Goal: Task Accomplishment & Management: Use online tool/utility

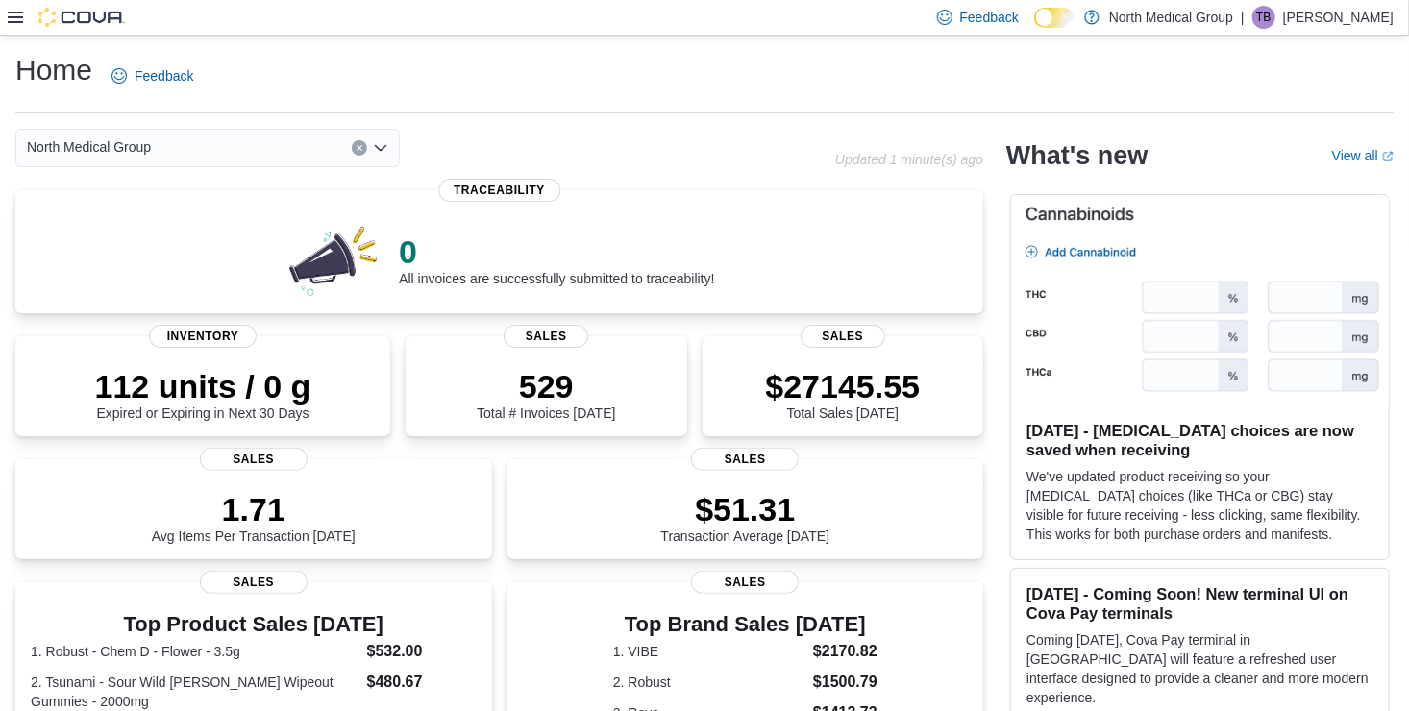
click at [18, 23] on icon at bounding box center [15, 18] width 15 height 12
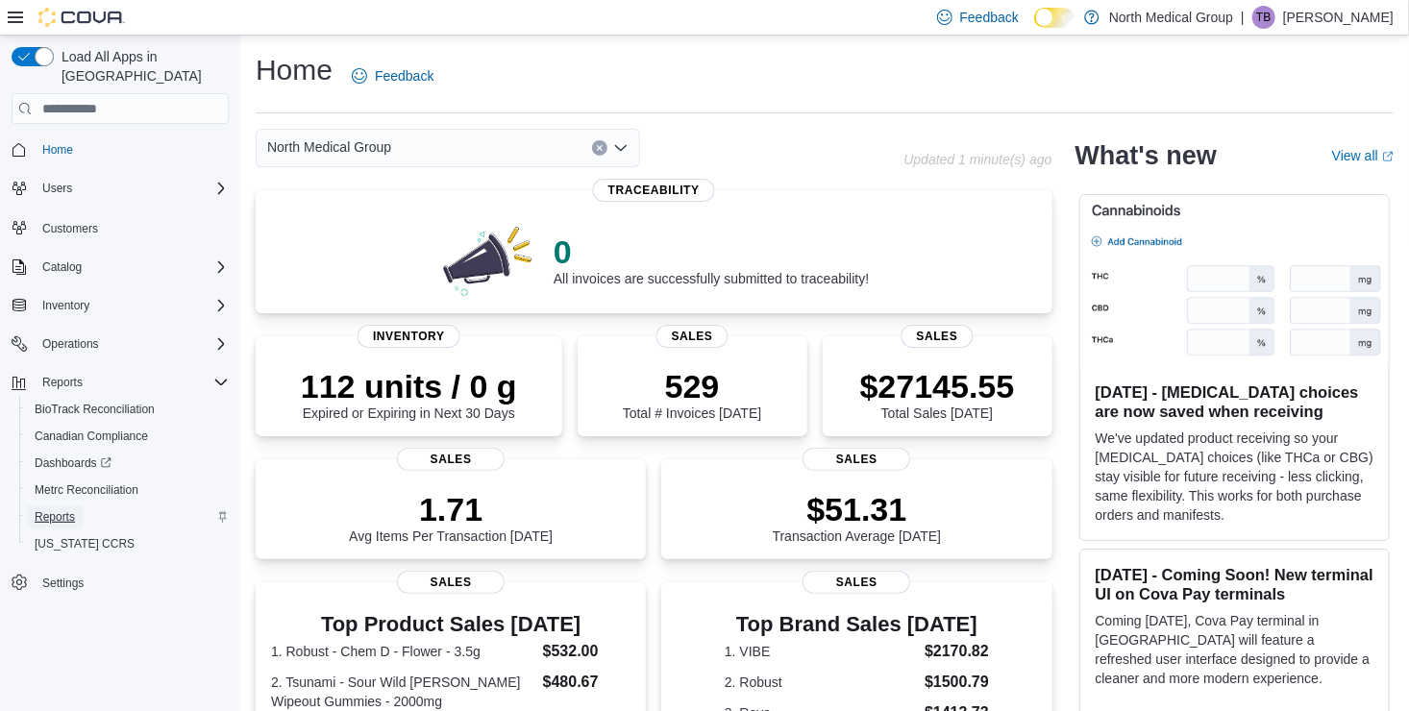
click at [47, 505] on span "Reports" at bounding box center [55, 516] width 40 height 23
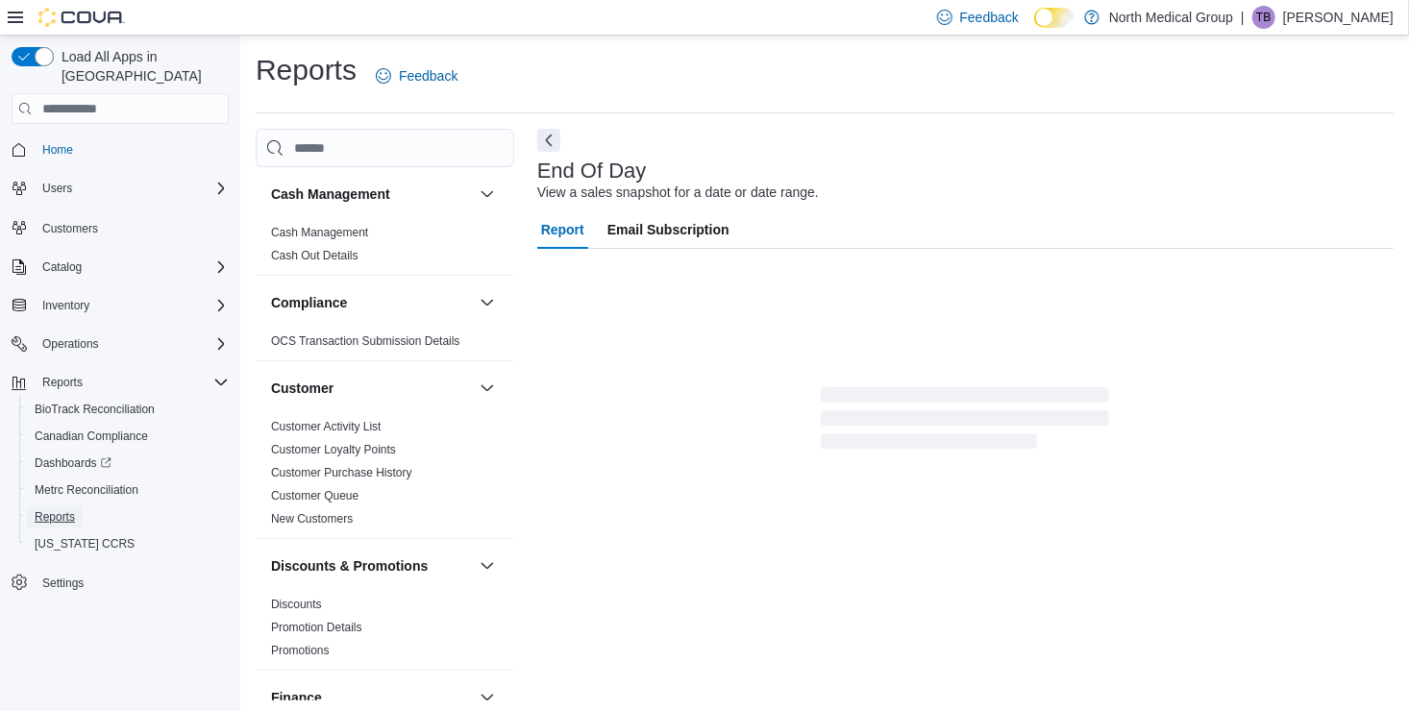
scroll to position [4, 0]
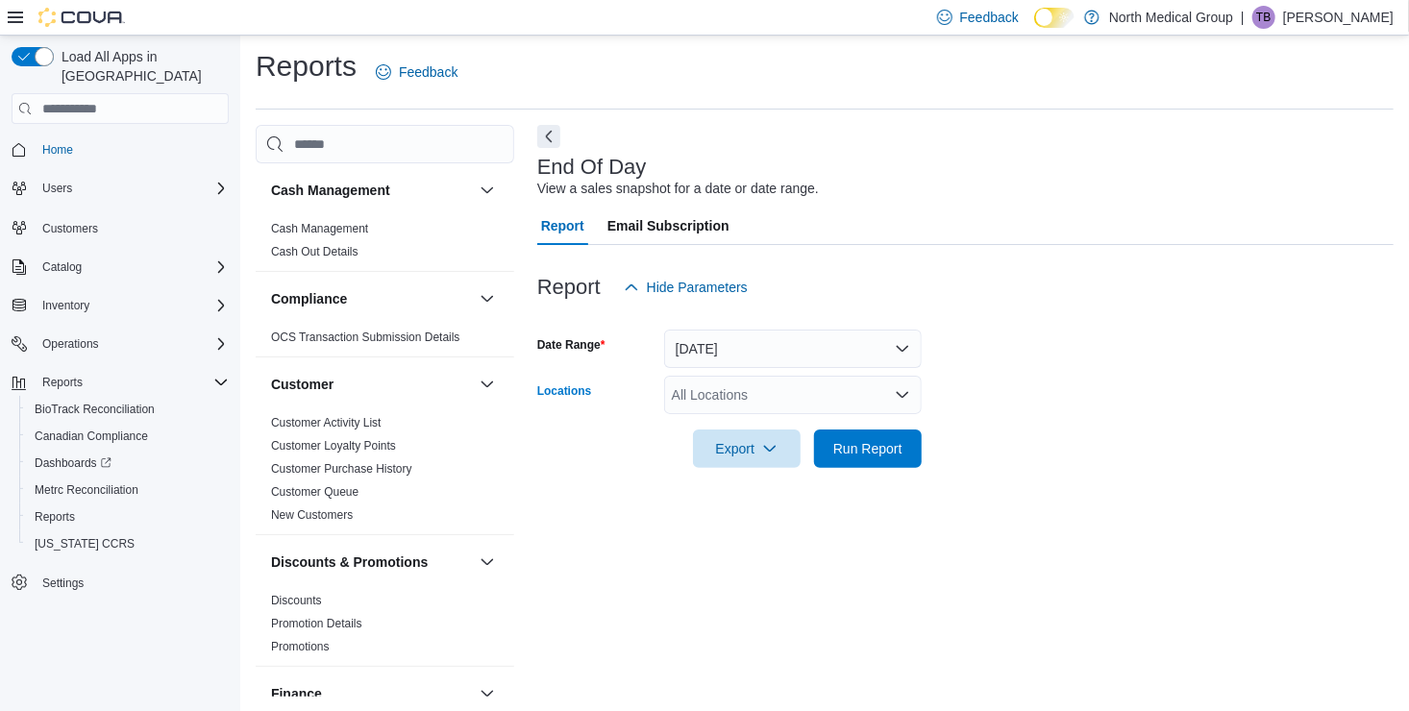
click at [687, 396] on div "All Locations" at bounding box center [793, 395] width 258 height 38
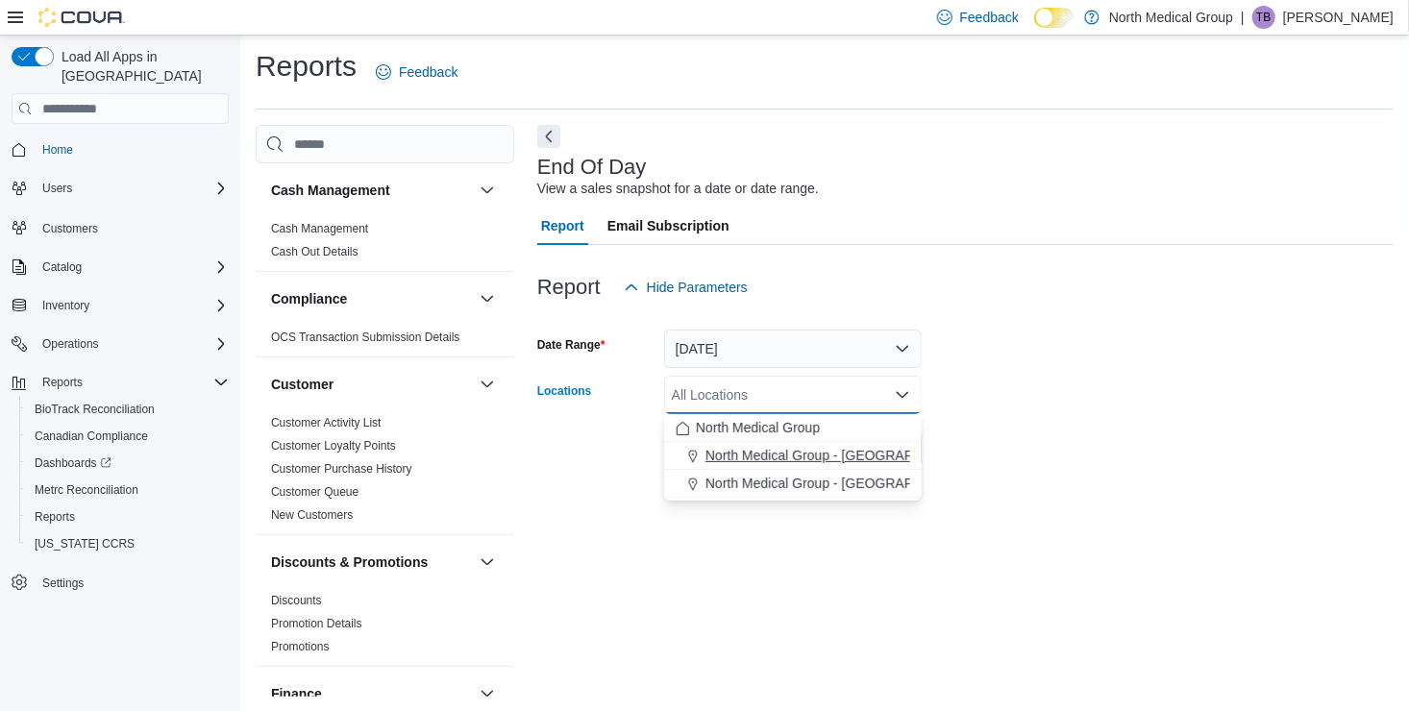
click at [739, 455] on span "North Medical Group - [GEOGRAPHIC_DATA]" at bounding box center [843, 455] width 276 height 19
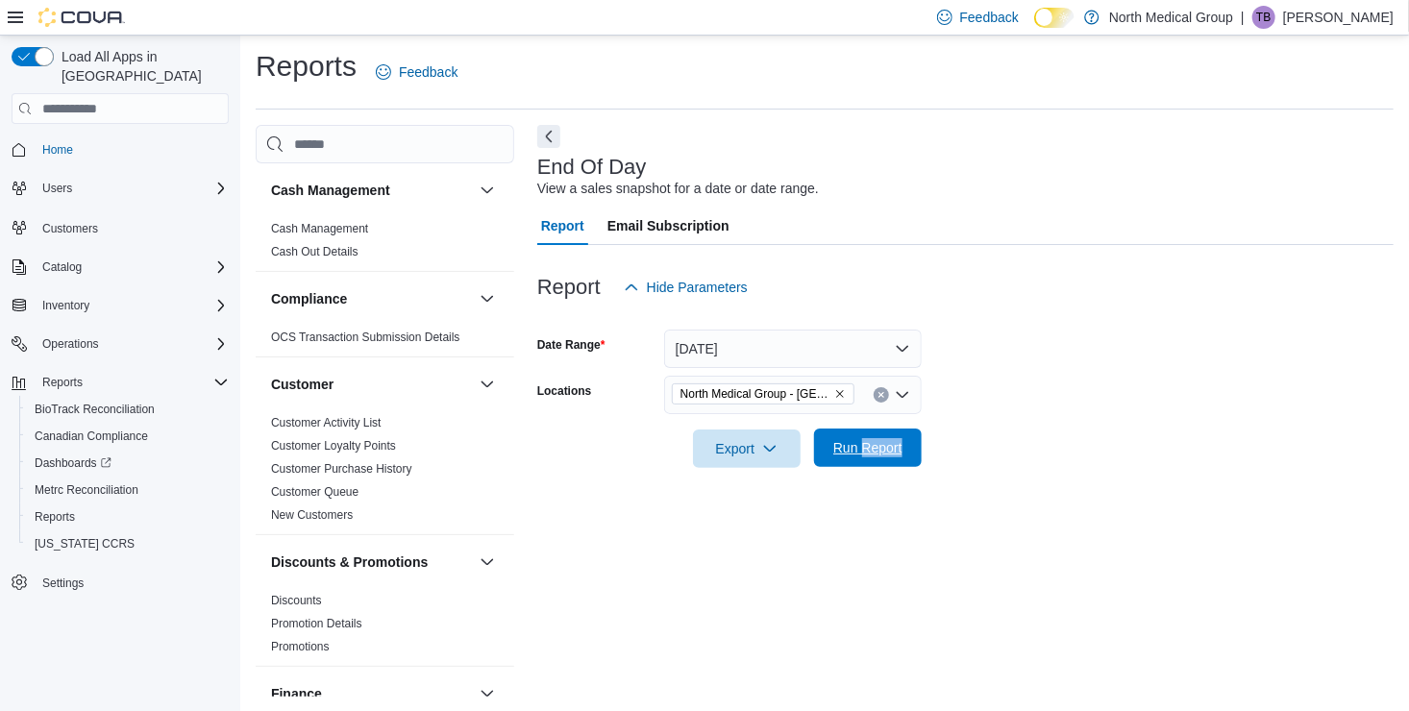
drag, startPoint x: 1044, startPoint y: 449, endPoint x: 864, endPoint y: 438, distance: 180.0
click at [864, 438] on form "Date Range [DATE] Locations North Medical Group - [GEOGRAPHIC_DATA] Export Run …" at bounding box center [965, 387] width 856 height 161
click at [864, 438] on span "Run Report" at bounding box center [867, 447] width 69 height 19
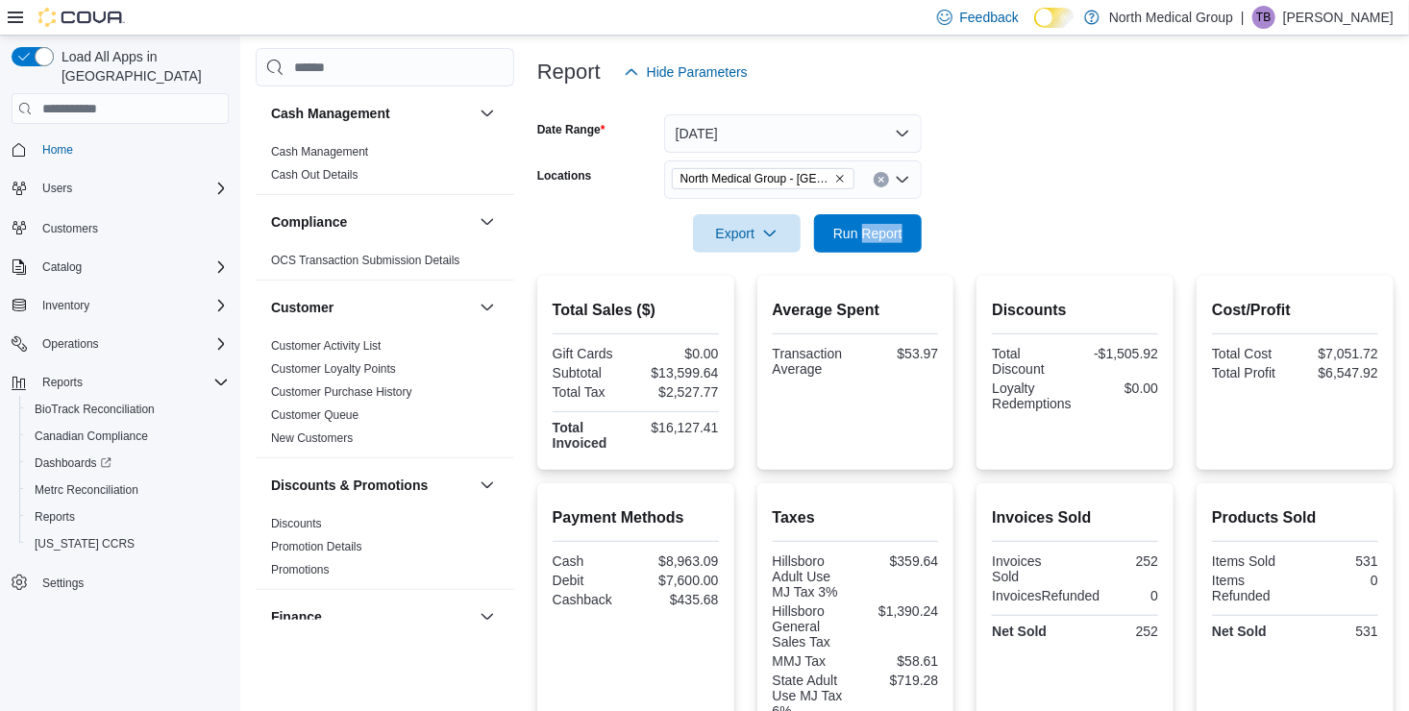
scroll to position [218, 0]
